Goal: Find contact information: Find contact information

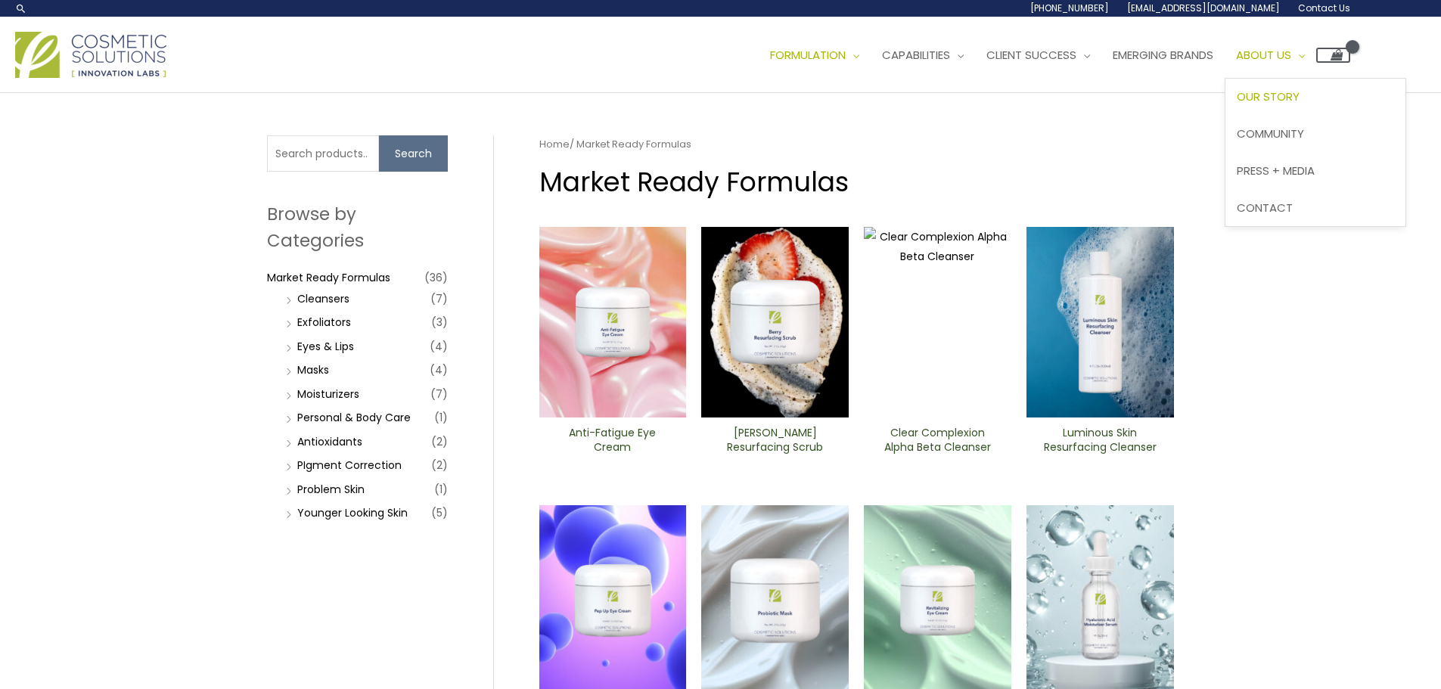
click at [1324, 86] on link "Our Story" at bounding box center [1315, 97] width 180 height 37
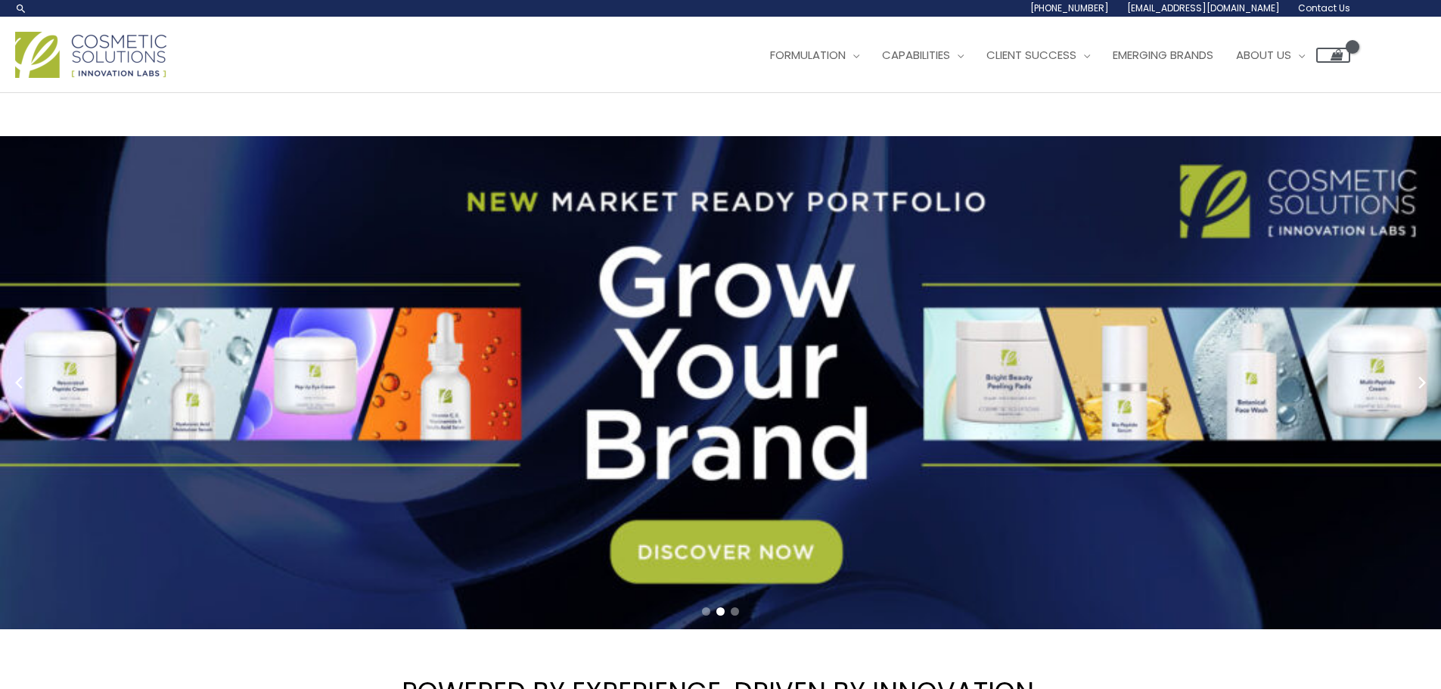
click at [1172, 10] on span "[EMAIL_ADDRESS][DOMAIN_NAME]" at bounding box center [1203, 8] width 153 height 13
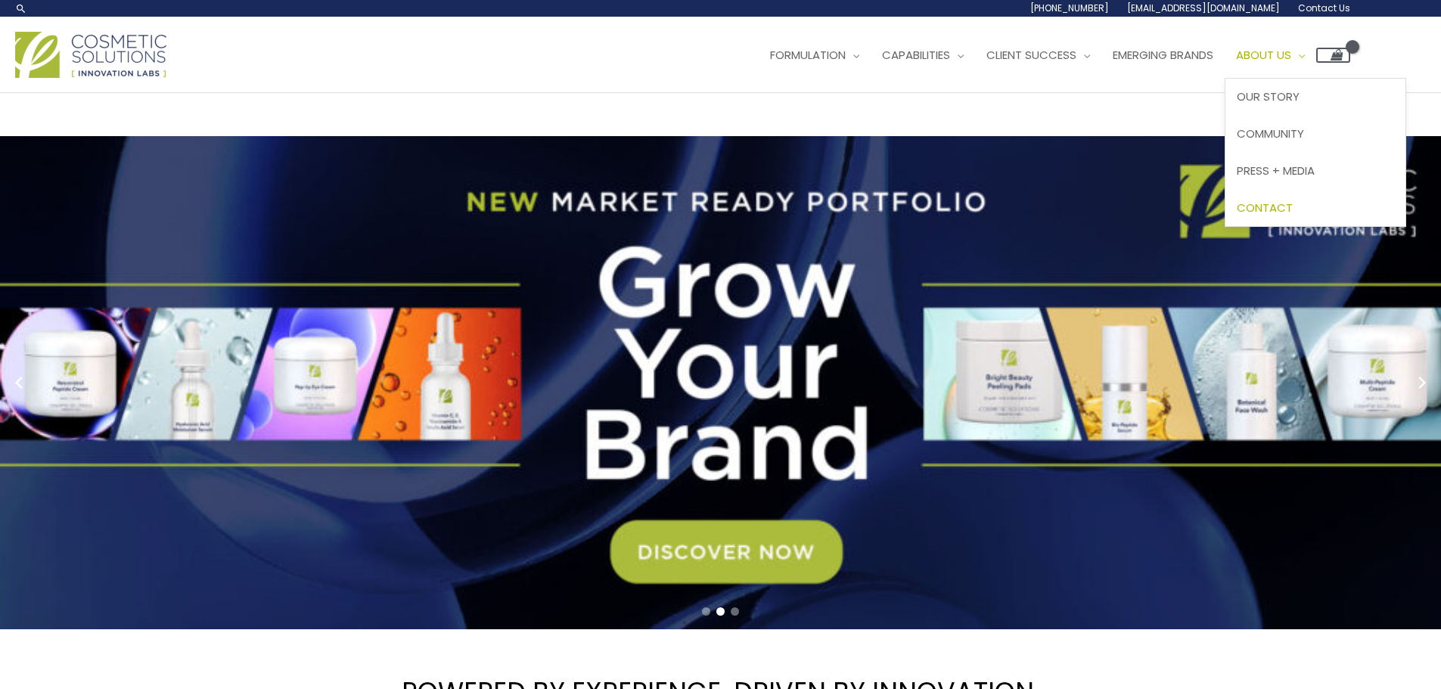
click at [1293, 203] on span "Contact" at bounding box center [1265, 208] width 56 height 16
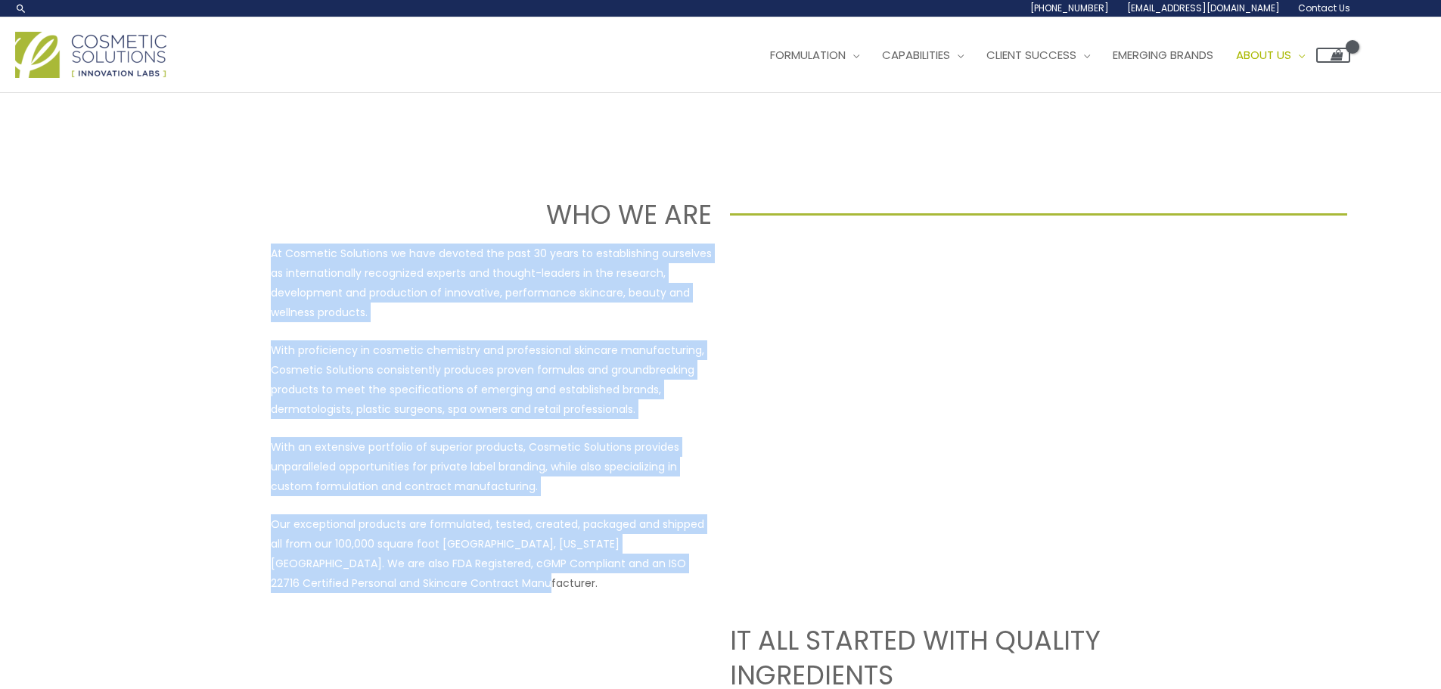
drag, startPoint x: 266, startPoint y: 254, endPoint x: 513, endPoint y: 585, distance: 412.4
click at [513, 585] on div "At Cosmetic Solutions we have devoted the past 30 years to establishing ourselv…" at bounding box center [721, 418] width 908 height 349
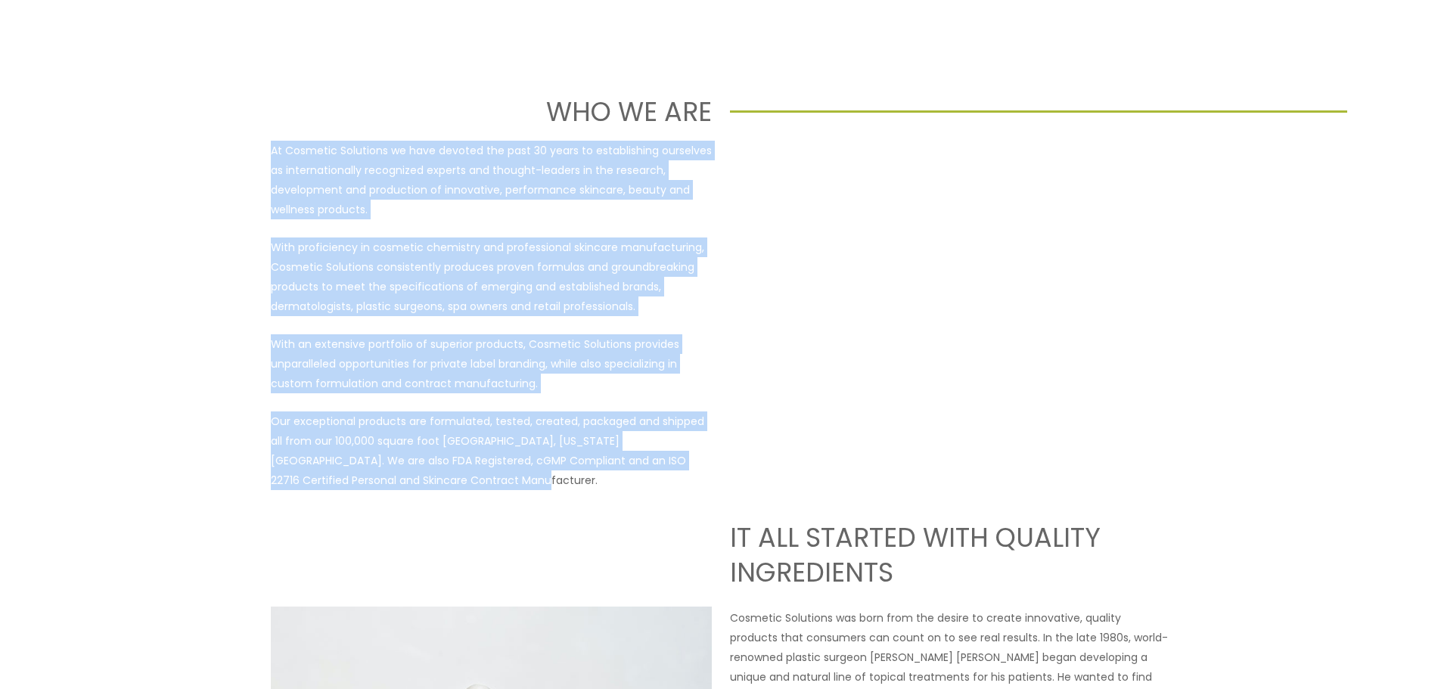
scroll to position [76, 0]
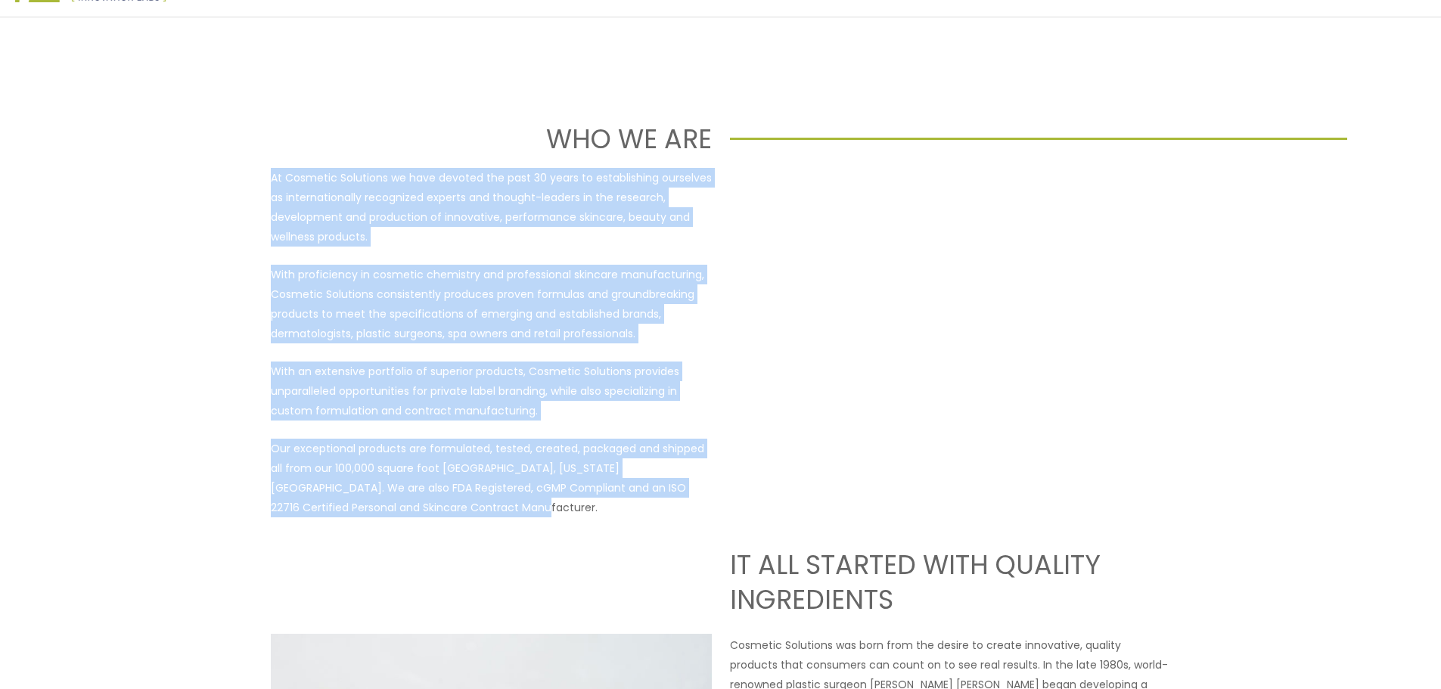
copy div "At Cosmetic Solutions we have devoted the past 30 years to establishing ourselv…"
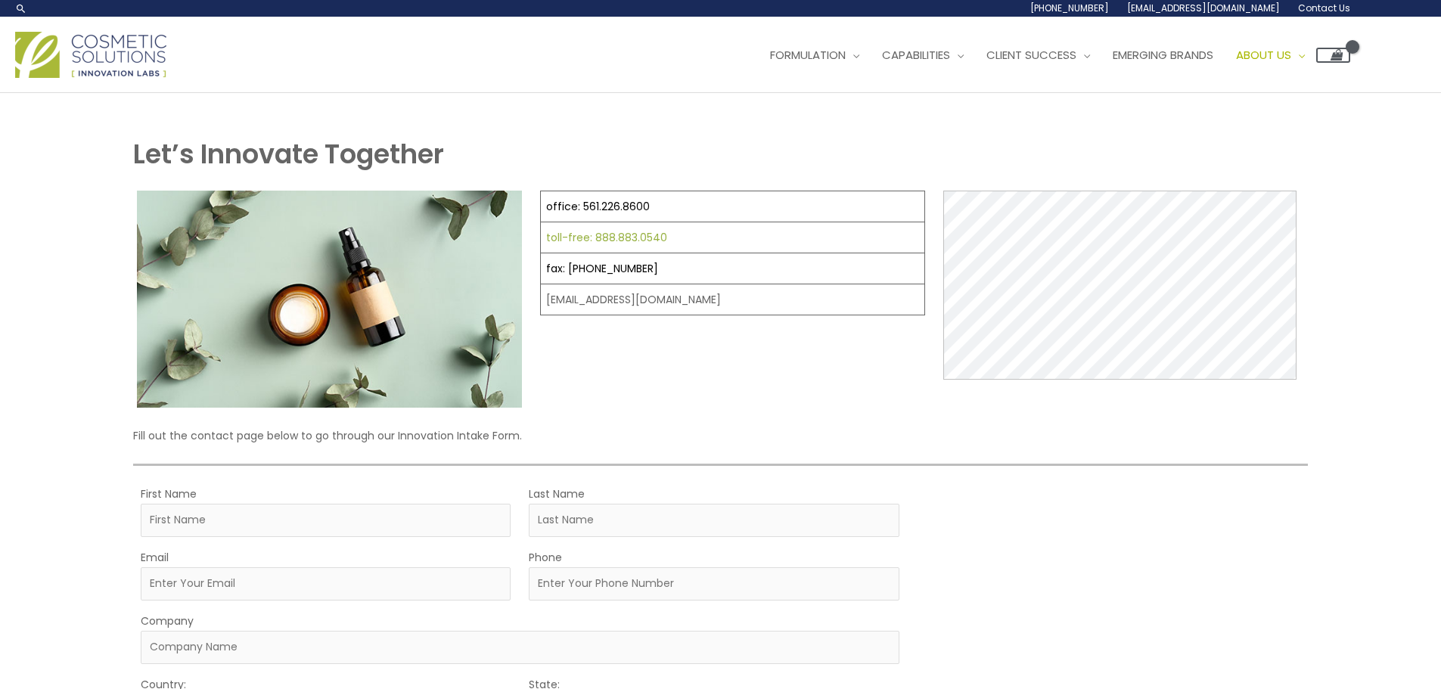
select select
drag, startPoint x: 648, startPoint y: 209, endPoint x: 581, endPoint y: 213, distance: 67.5
click at [581, 213] on td "office: 561.226.8600" at bounding box center [733, 206] width 384 height 31
copy link "561.226.8600"
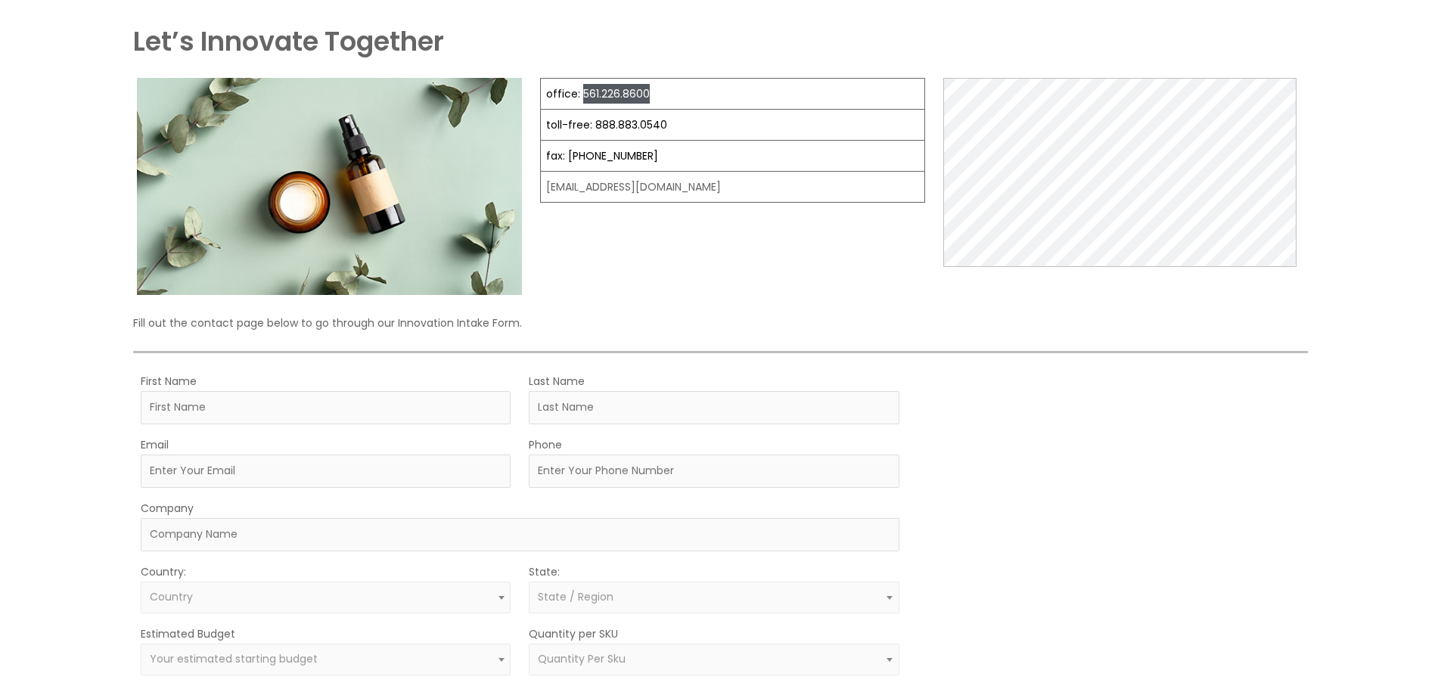
scroll to position [37, 0]
